Goal: Browse casually: Explore the website without a specific task or goal

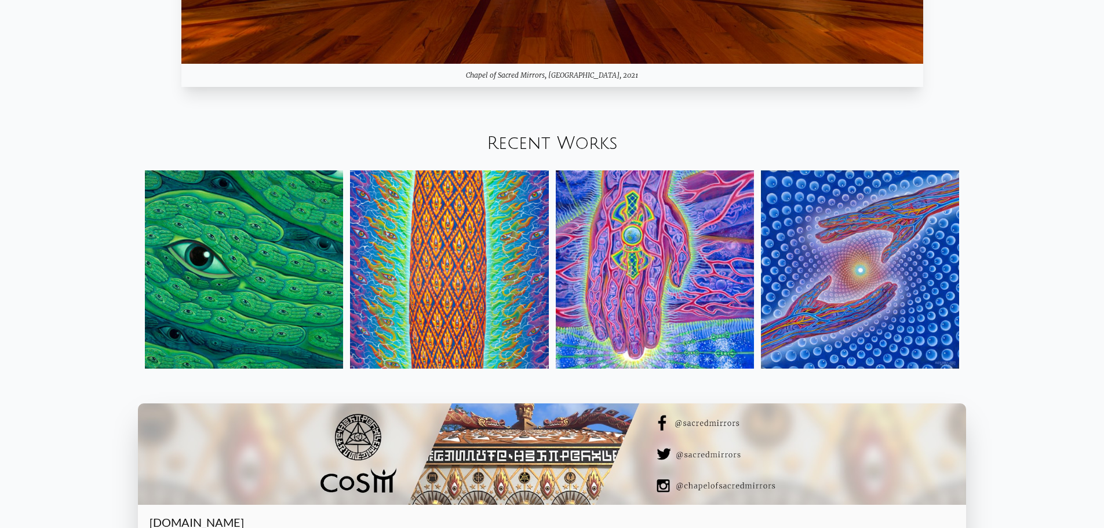
scroll to position [1623, 0]
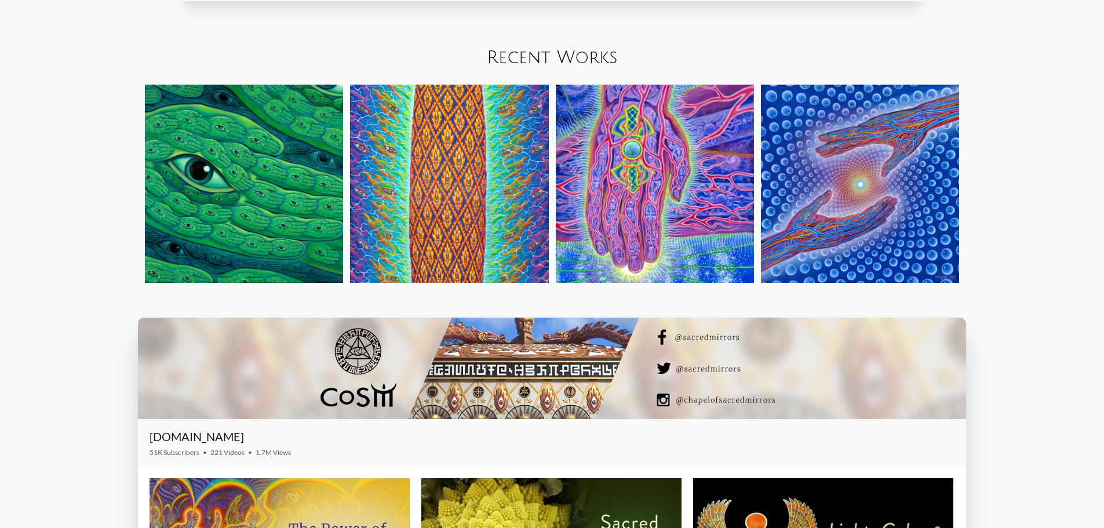
click at [260, 176] on img at bounding box center [244, 184] width 198 height 198
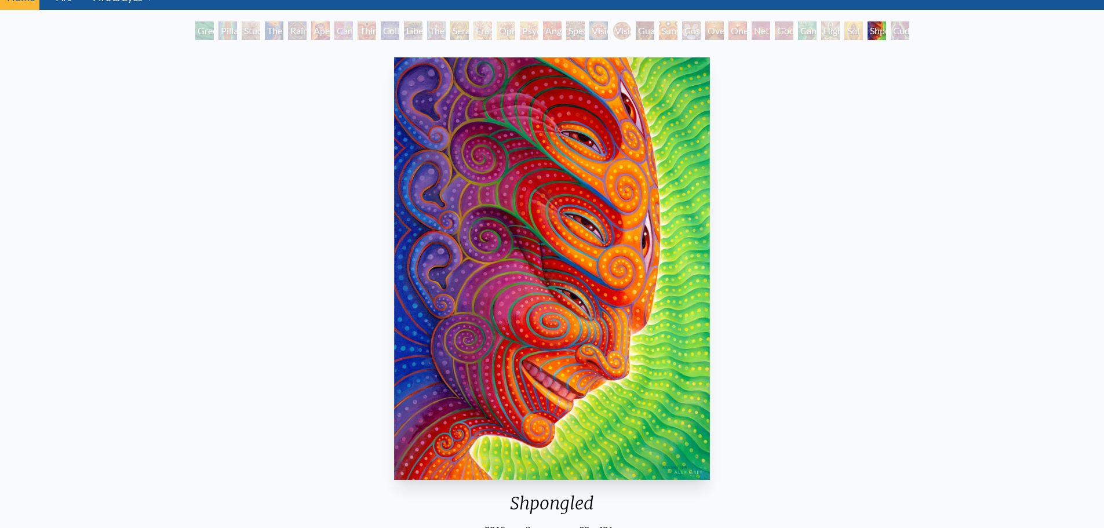
scroll to position [58, 0]
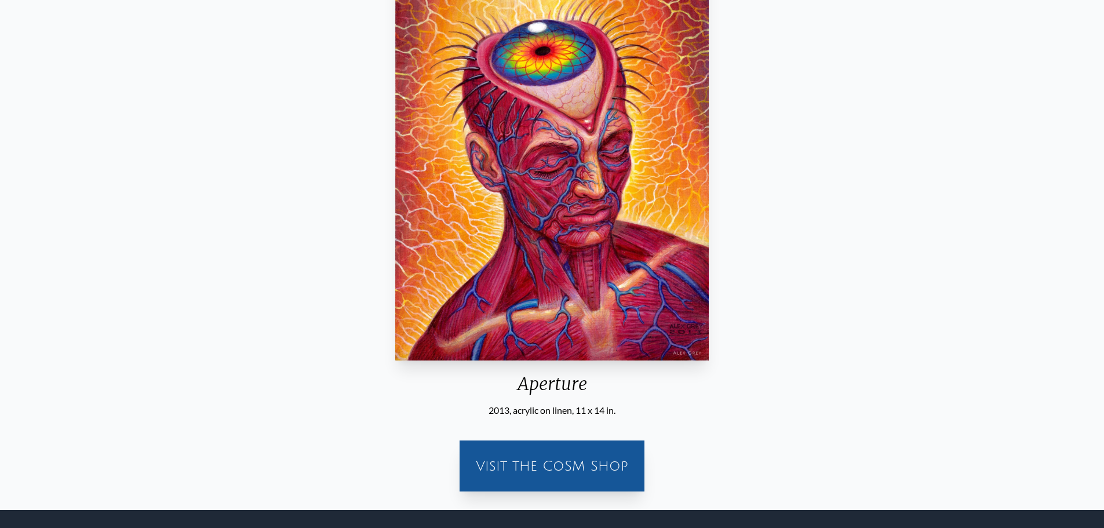
scroll to position [174, 0]
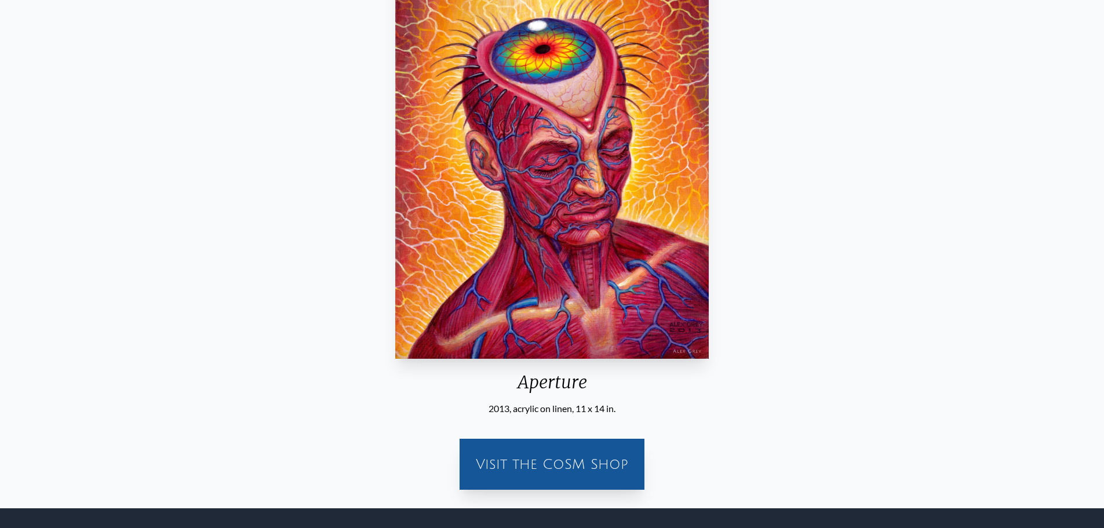
click at [586, 461] on div "Visit the CoSM Shop" at bounding box center [552, 464] width 171 height 37
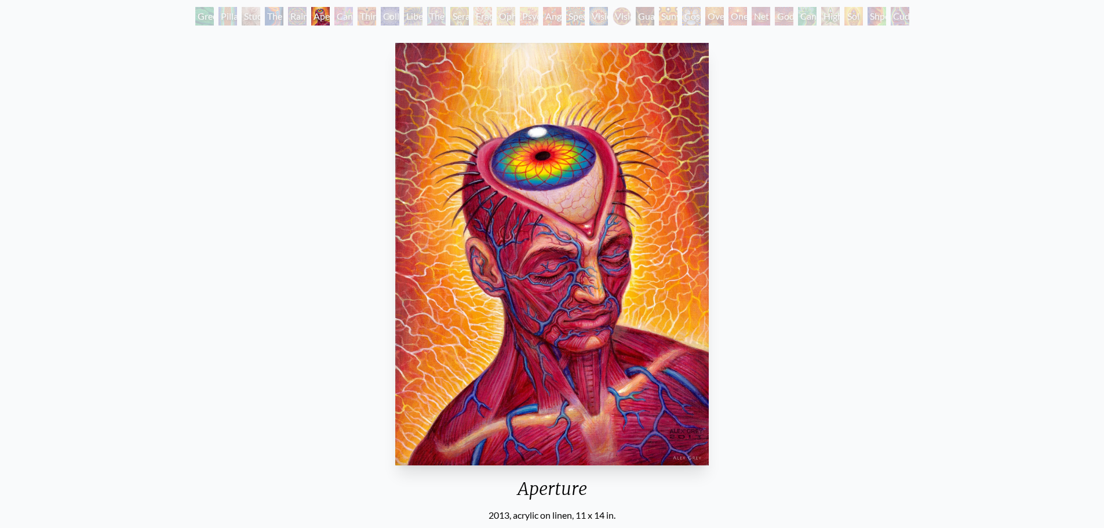
scroll to position [0, 0]
